Goal: Book appointment/travel/reservation

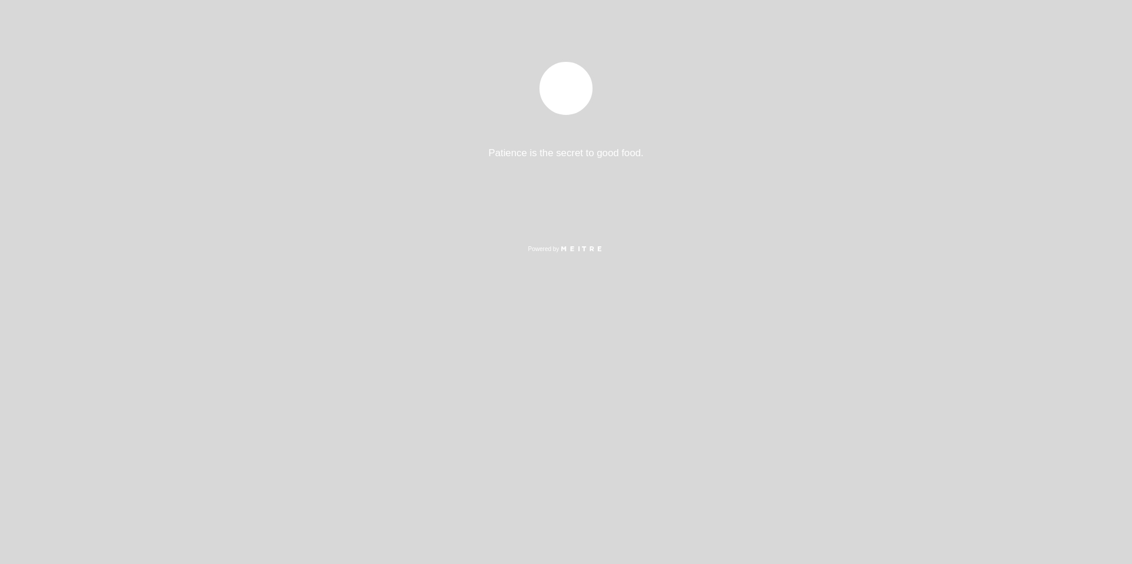
select select "pt"
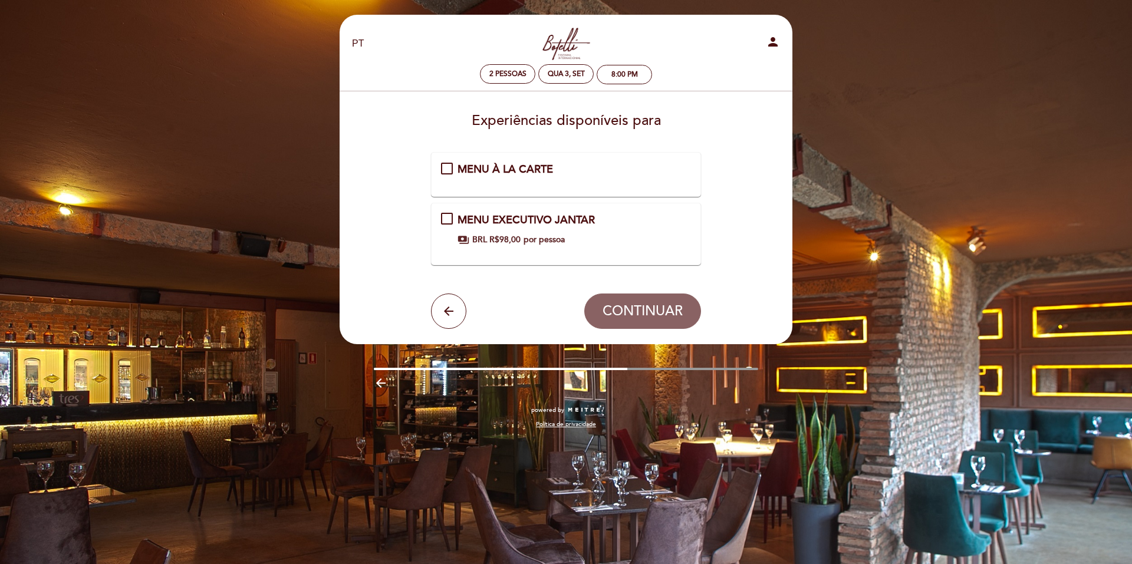
click at [444, 219] on div "MENU EXECUTIVO JANTAR payments BRL R$98,00 por pessoa" at bounding box center [566, 229] width 251 height 33
click at [650, 306] on span "CONTINUAR" at bounding box center [643, 311] width 80 height 17
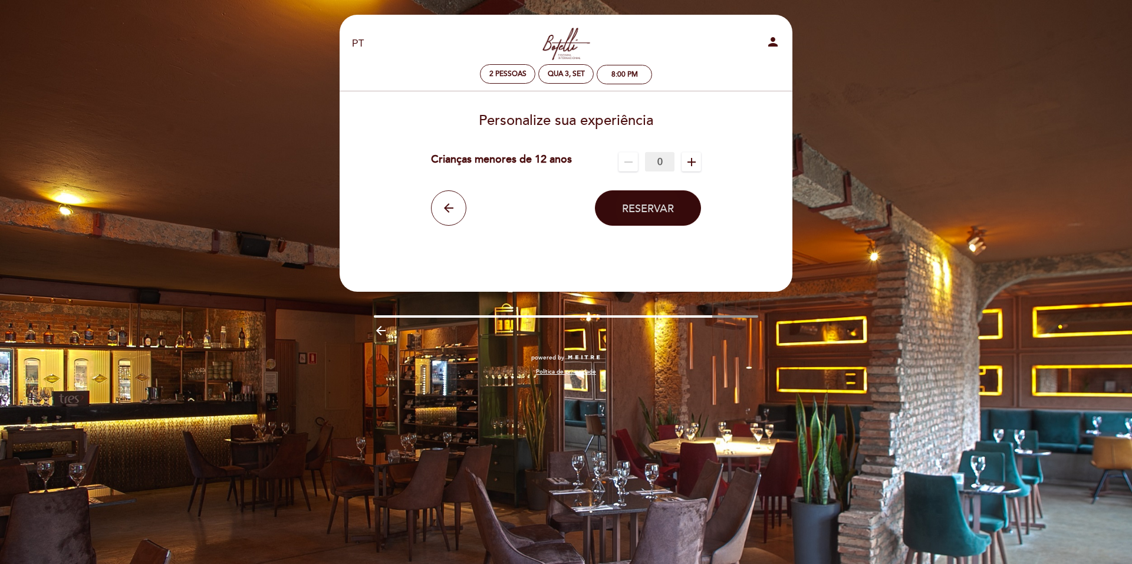
click at [653, 208] on span "Reservar" at bounding box center [648, 208] width 52 height 13
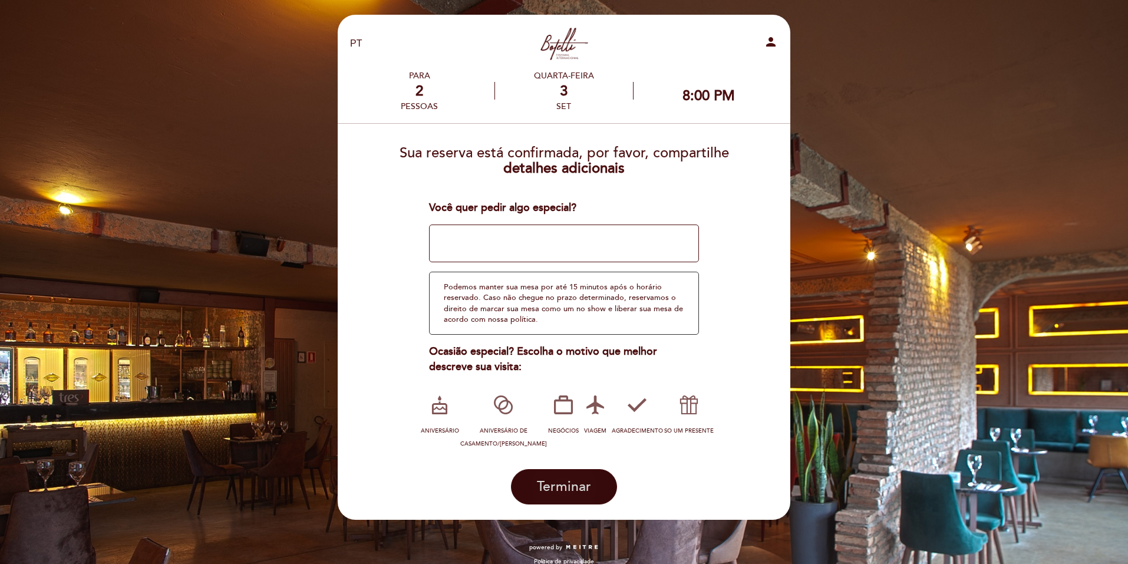
click at [579, 478] on button "Terminar" at bounding box center [564, 486] width 106 height 35
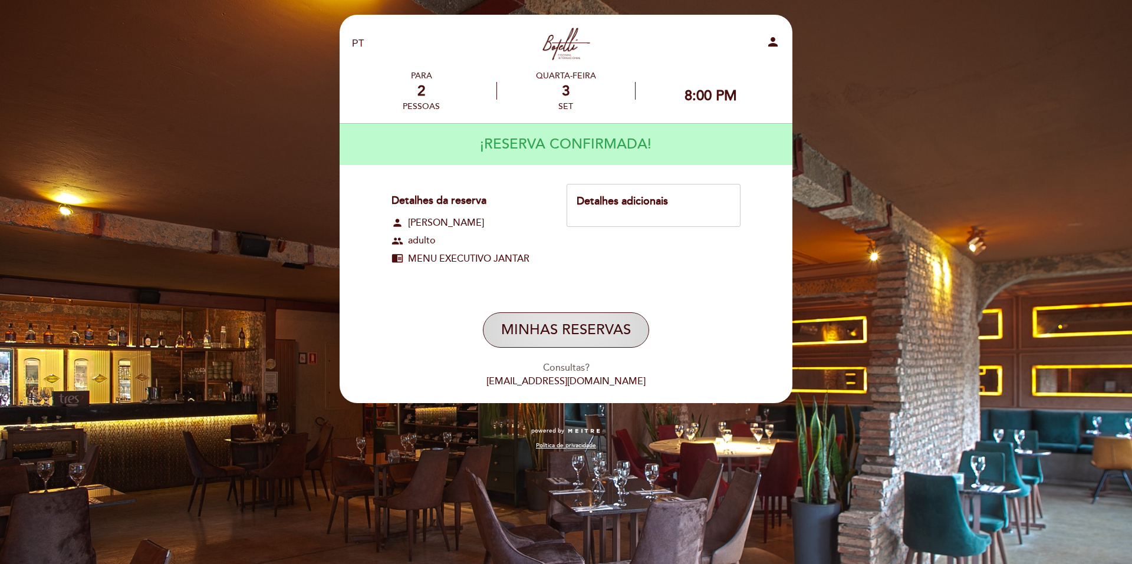
click at [608, 327] on button "MINHAS RESERVAS" at bounding box center [566, 329] width 166 height 35
select select "pt"
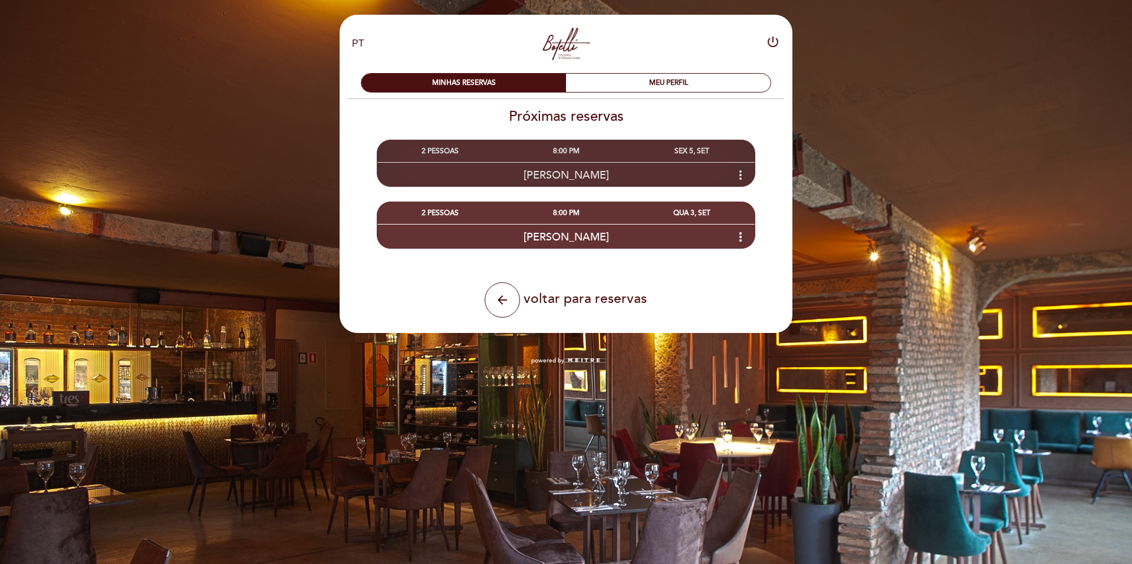
click at [736, 170] on icon "more_vert" at bounding box center [740, 175] width 14 height 14
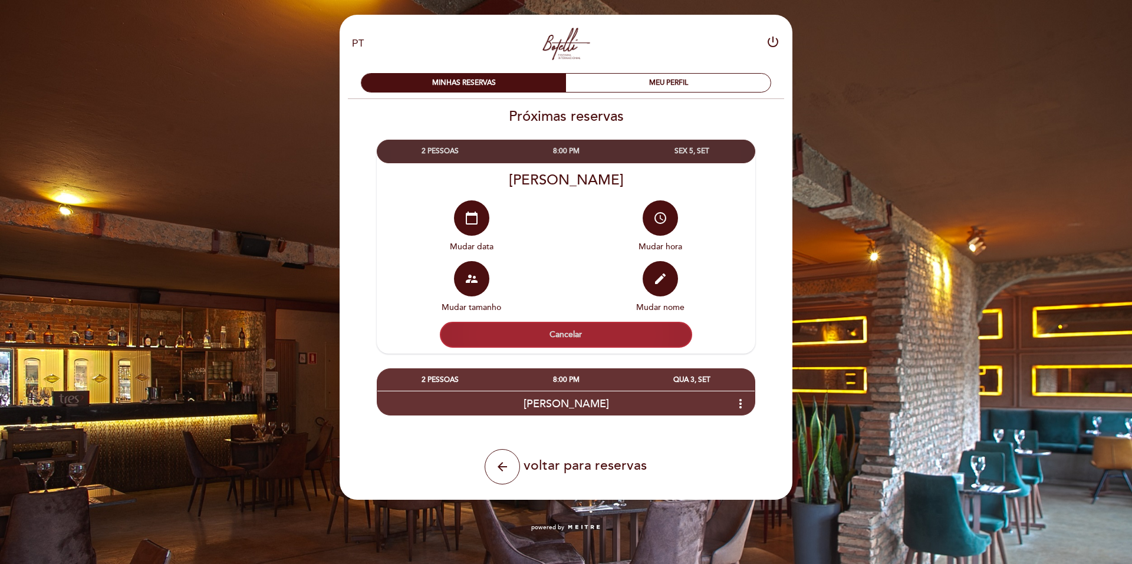
click at [637, 332] on button "Cancelar" at bounding box center [566, 335] width 252 height 26
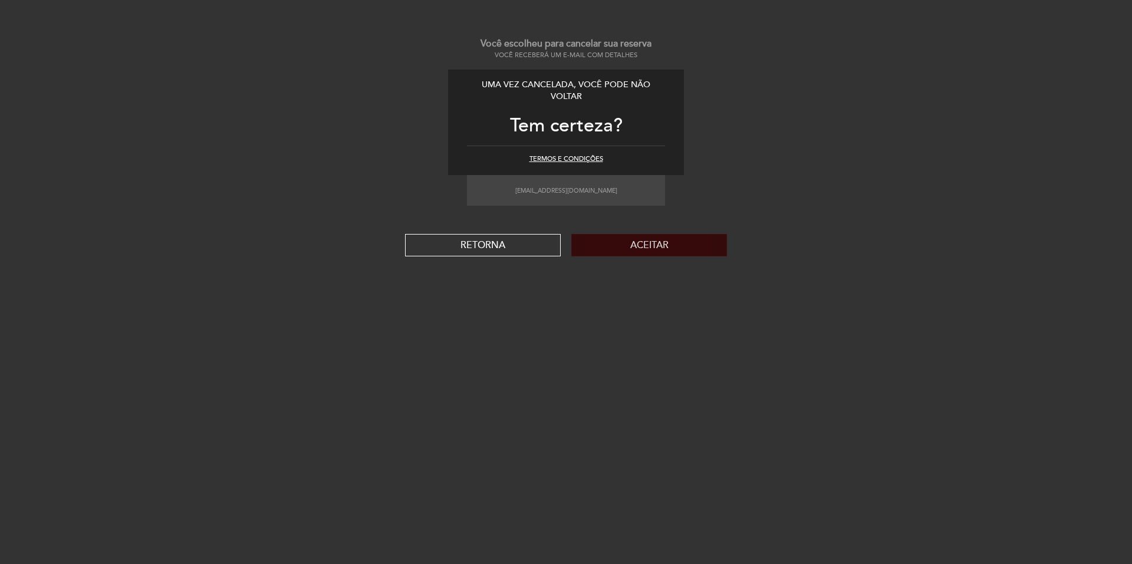
click at [624, 247] on button "Aceitar" at bounding box center [649, 245] width 156 height 22
